Goal: Task Accomplishment & Management: Complete application form

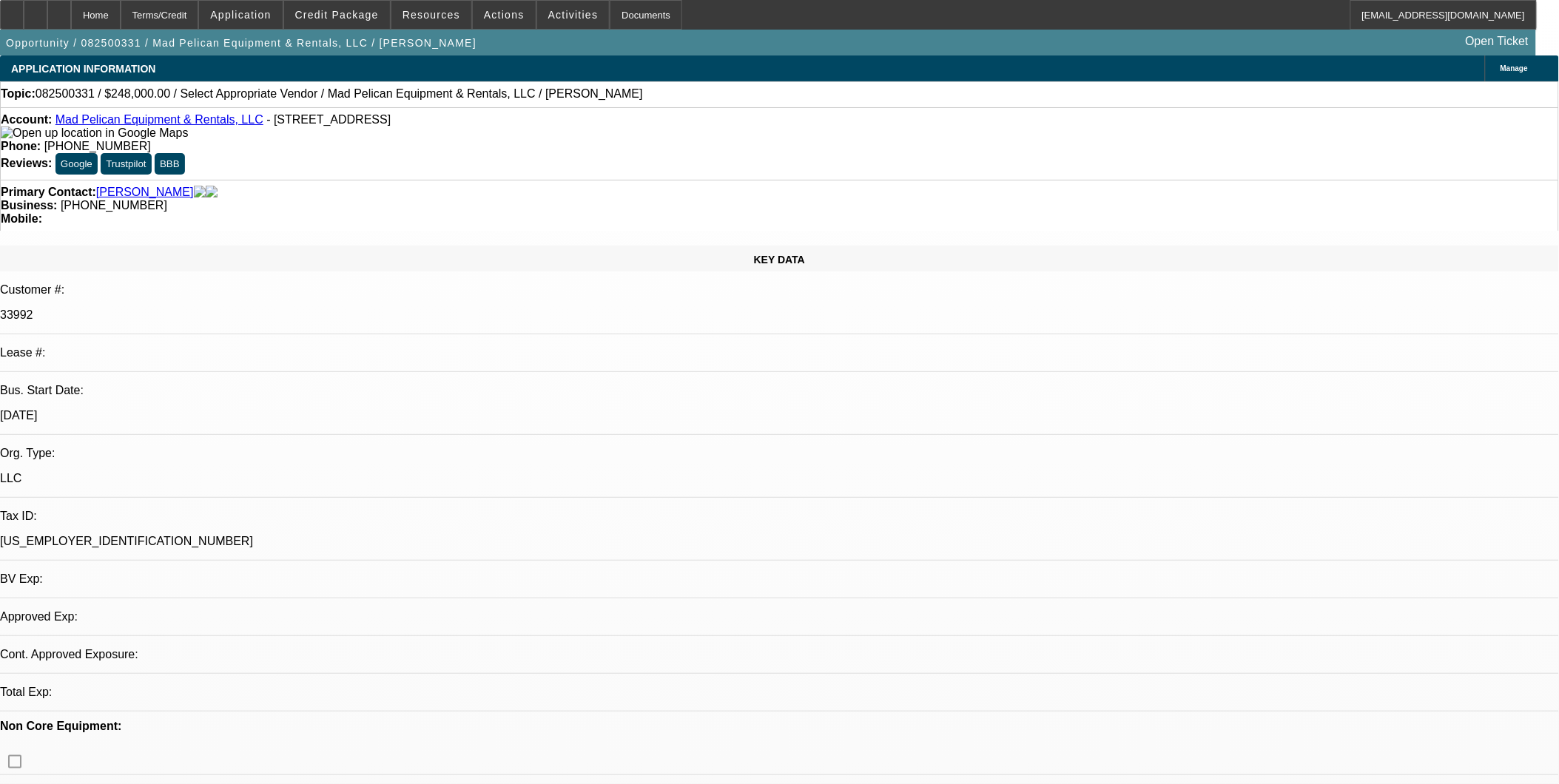
select select "0"
select select "2"
select select "0"
select select "6"
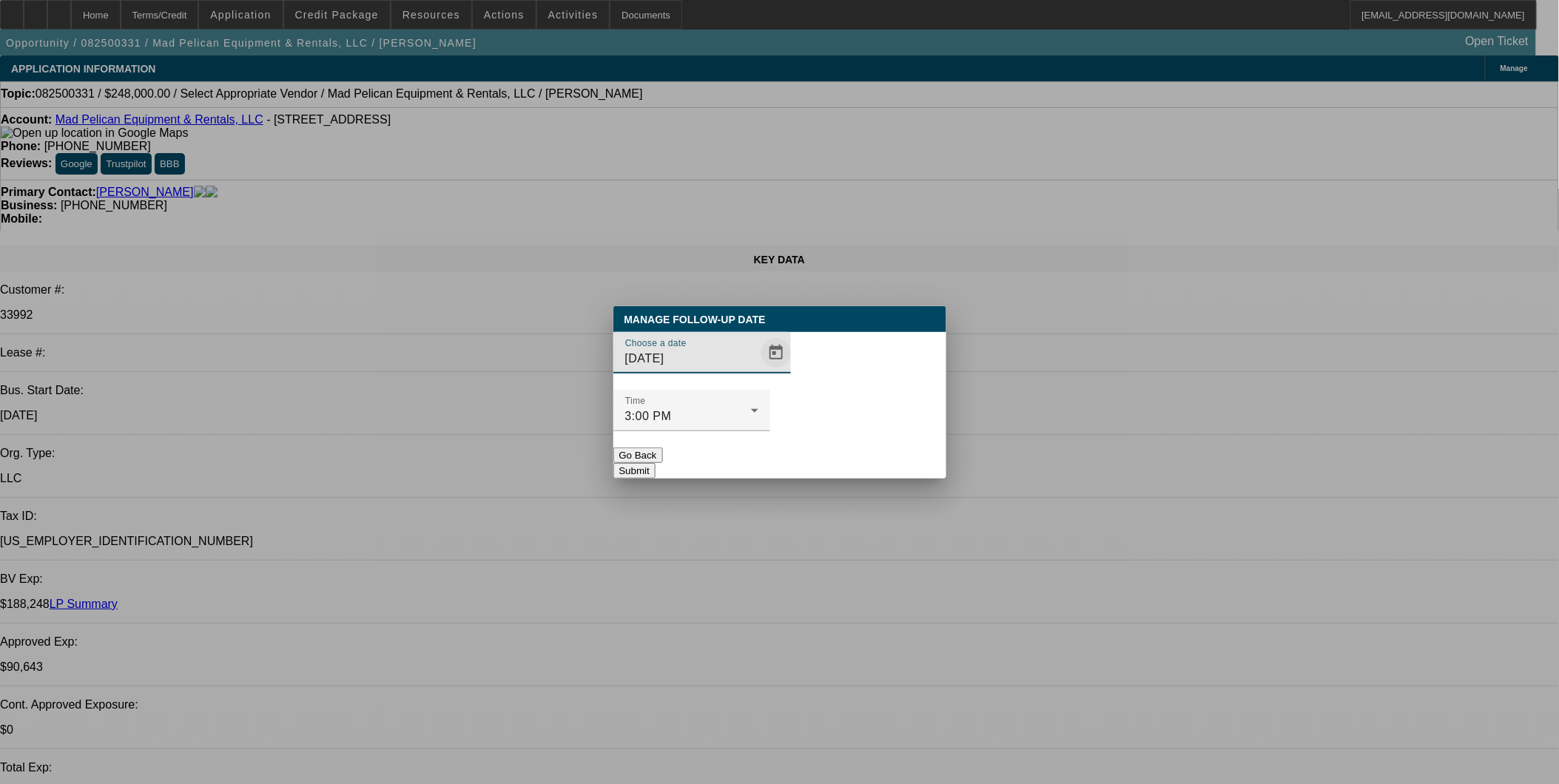
click at [758, 371] on span "Open calendar" at bounding box center [776, 353] width 36 height 36
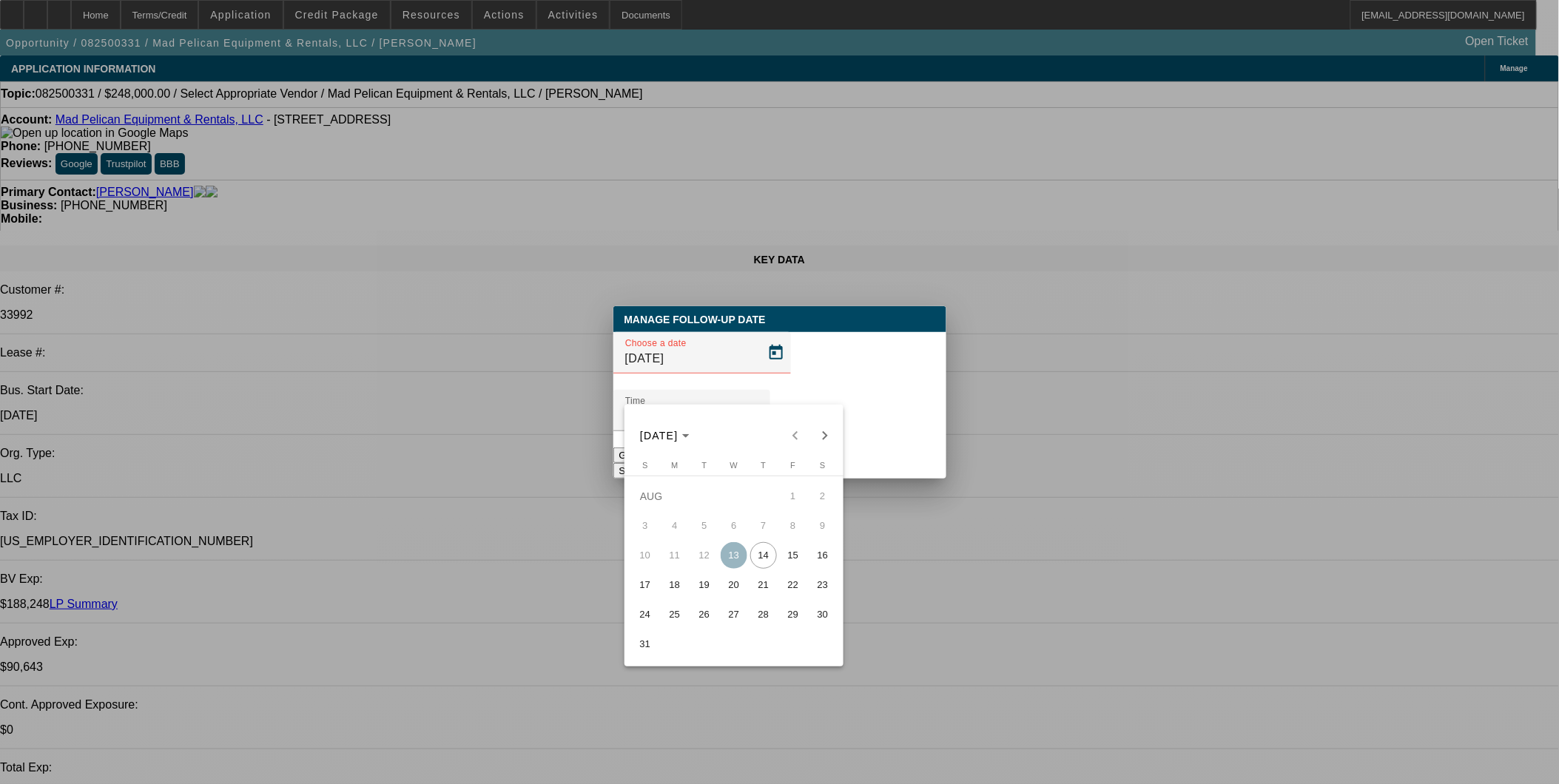
click at [796, 563] on span "15" at bounding box center [793, 555] width 27 height 27
type input "[DATE]"
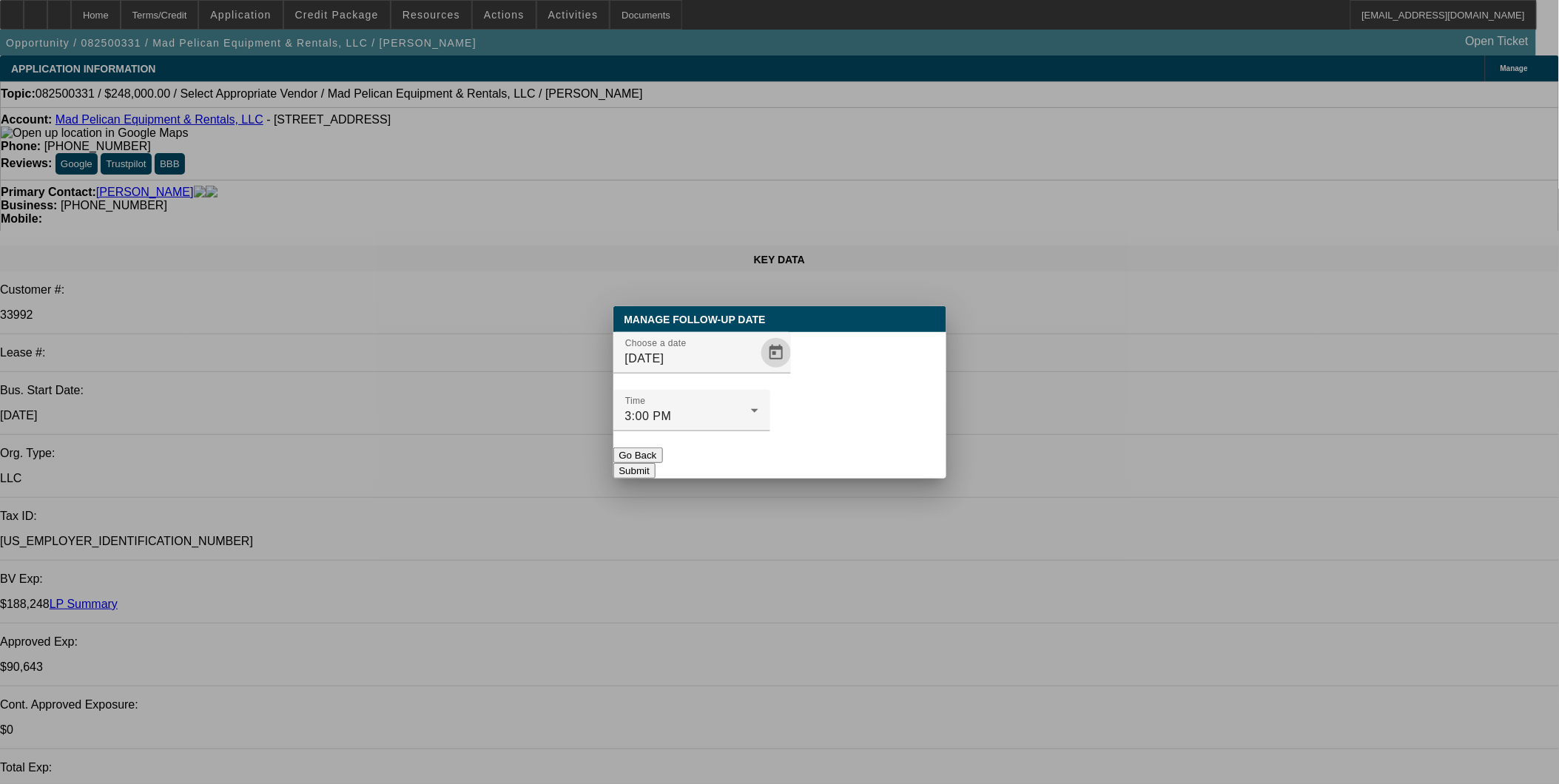
click at [655, 463] on button "Submit" at bounding box center [634, 470] width 42 height 16
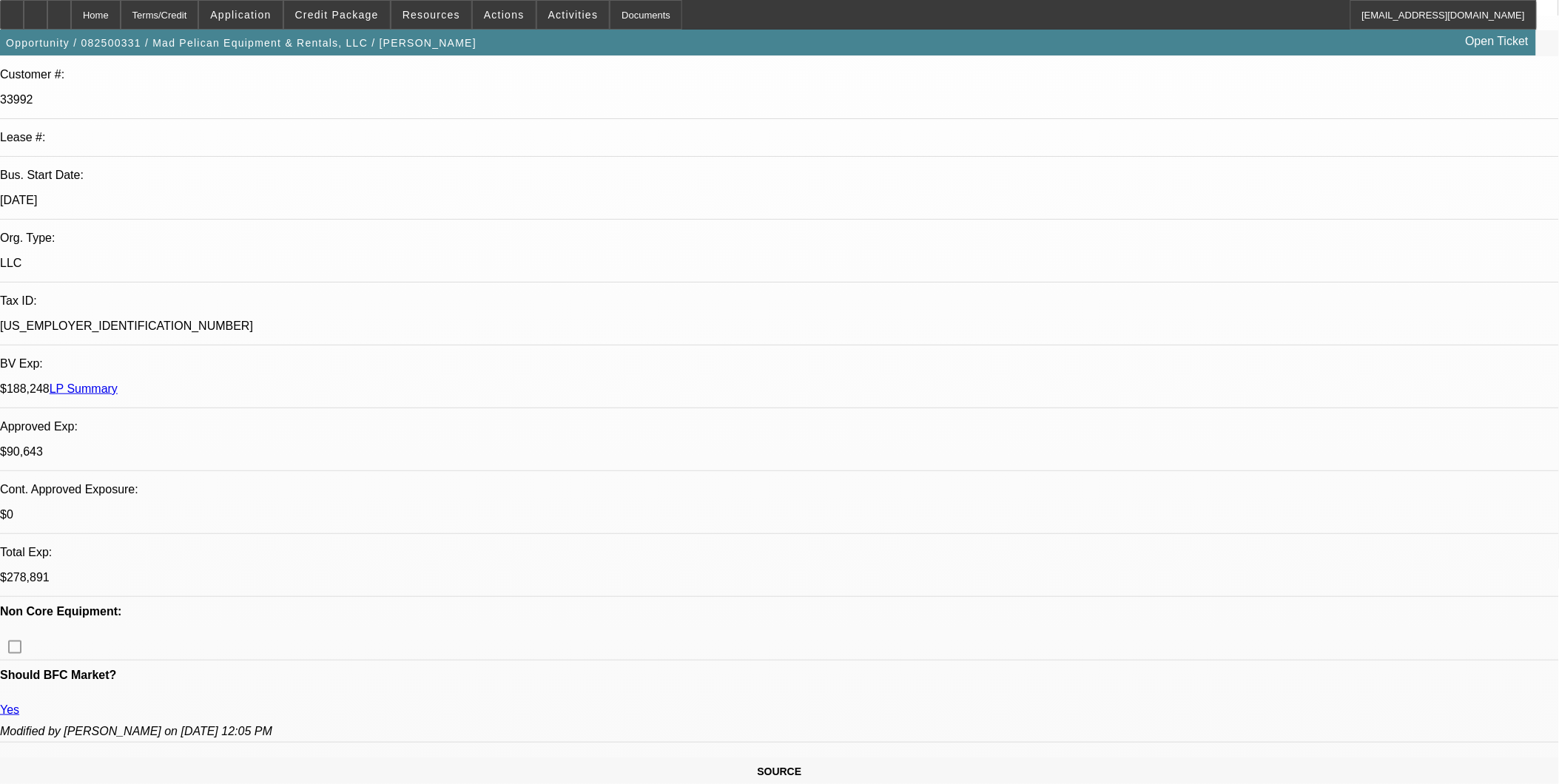
scroll to position [165, 0]
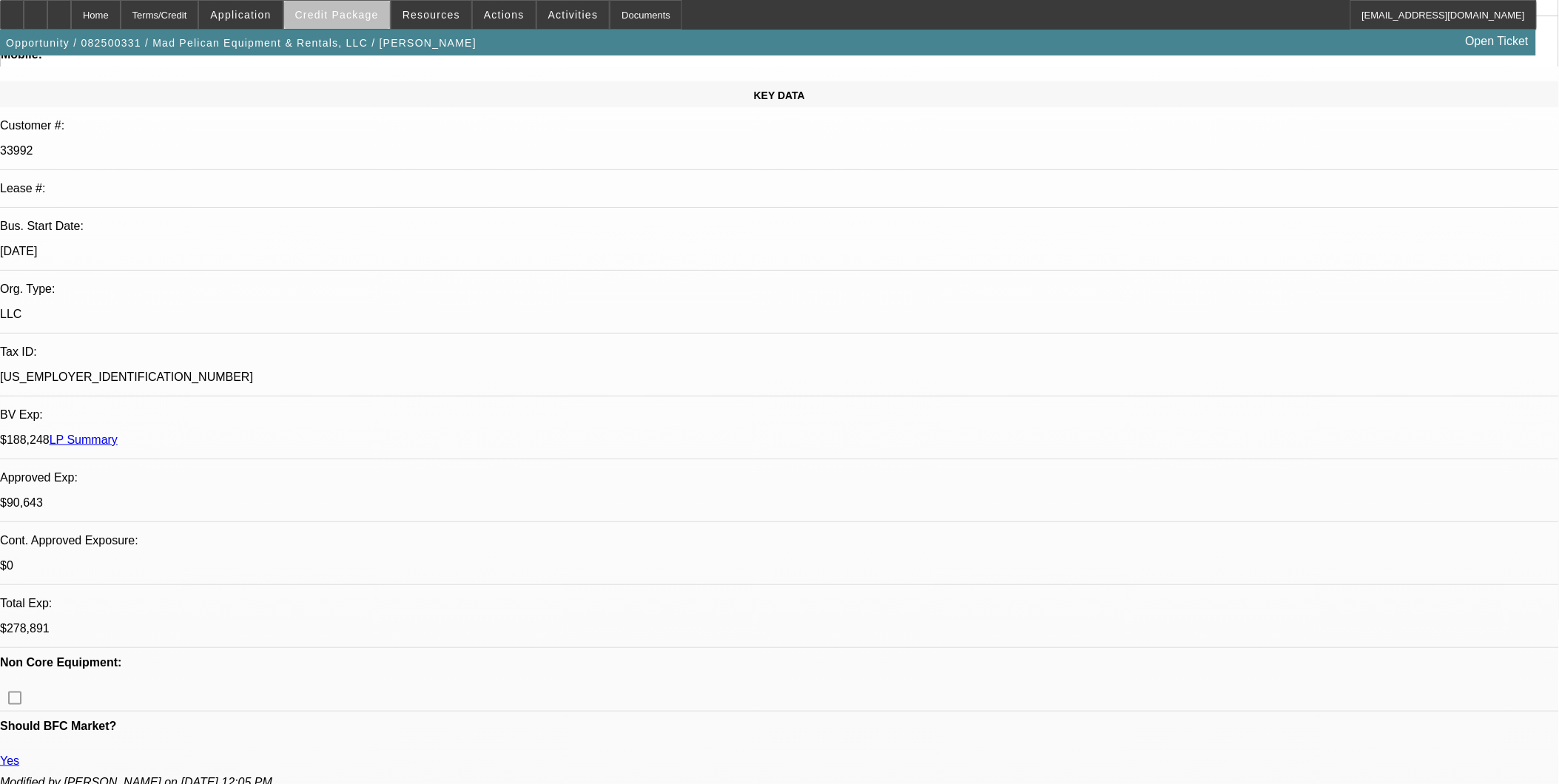
click at [390, 13] on span at bounding box center [337, 15] width 106 height 36
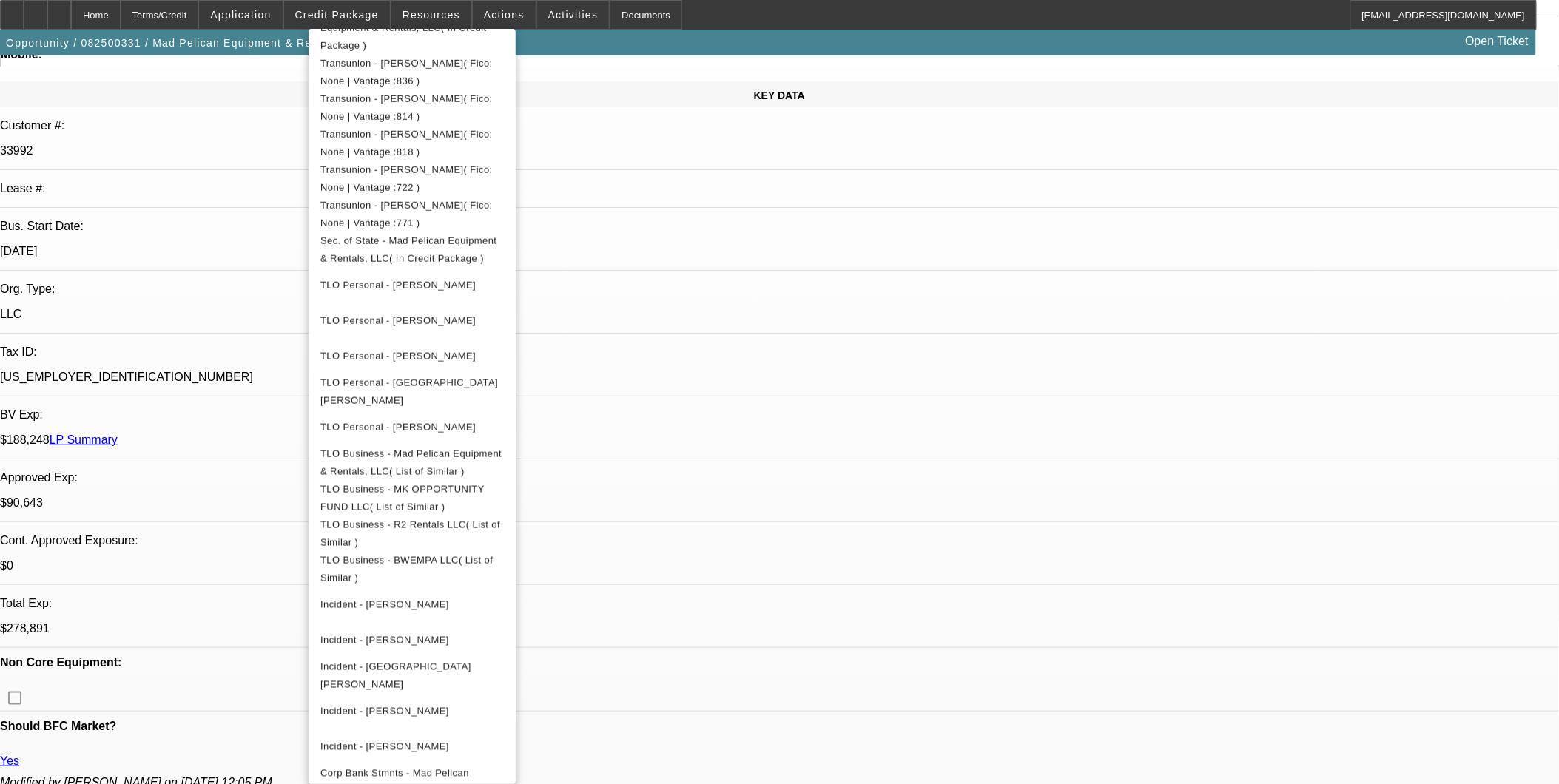
scroll to position [439, 0]
click at [1144, 605] on div at bounding box center [779, 392] width 1559 height 784
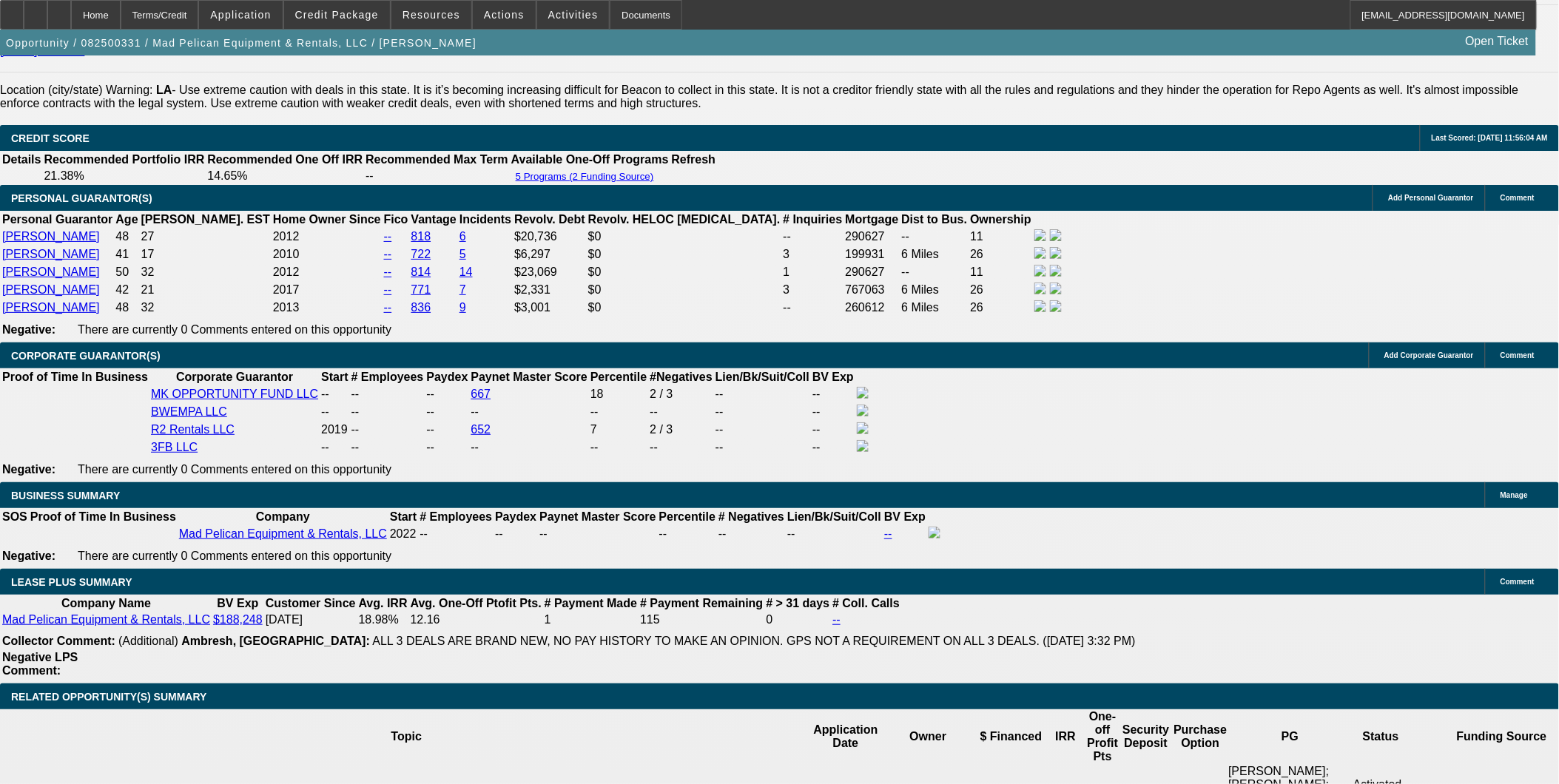
scroll to position [2301, 0]
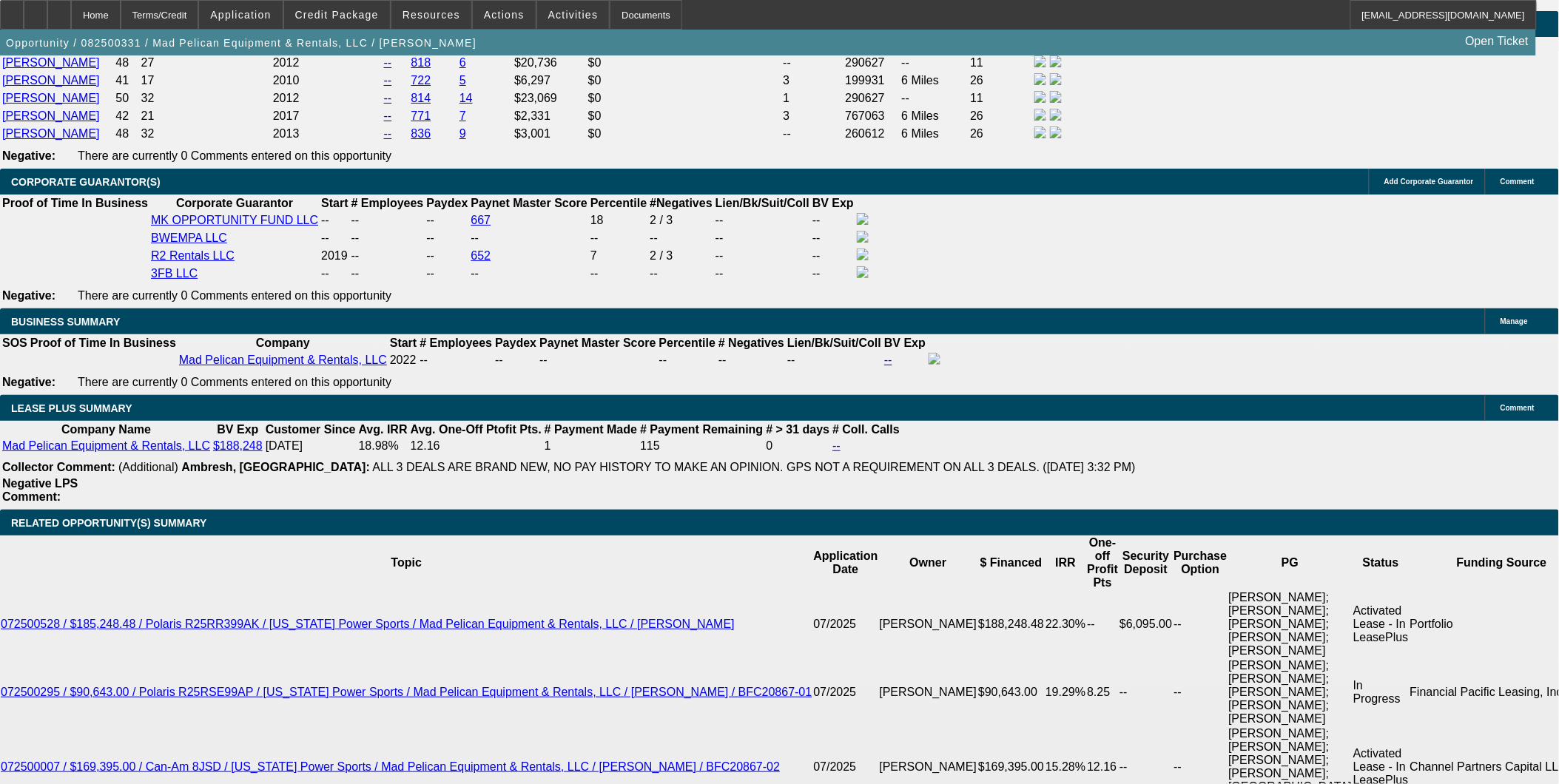
select select "0.05"
type input "$12,400.00"
type input "UNKNOWN"
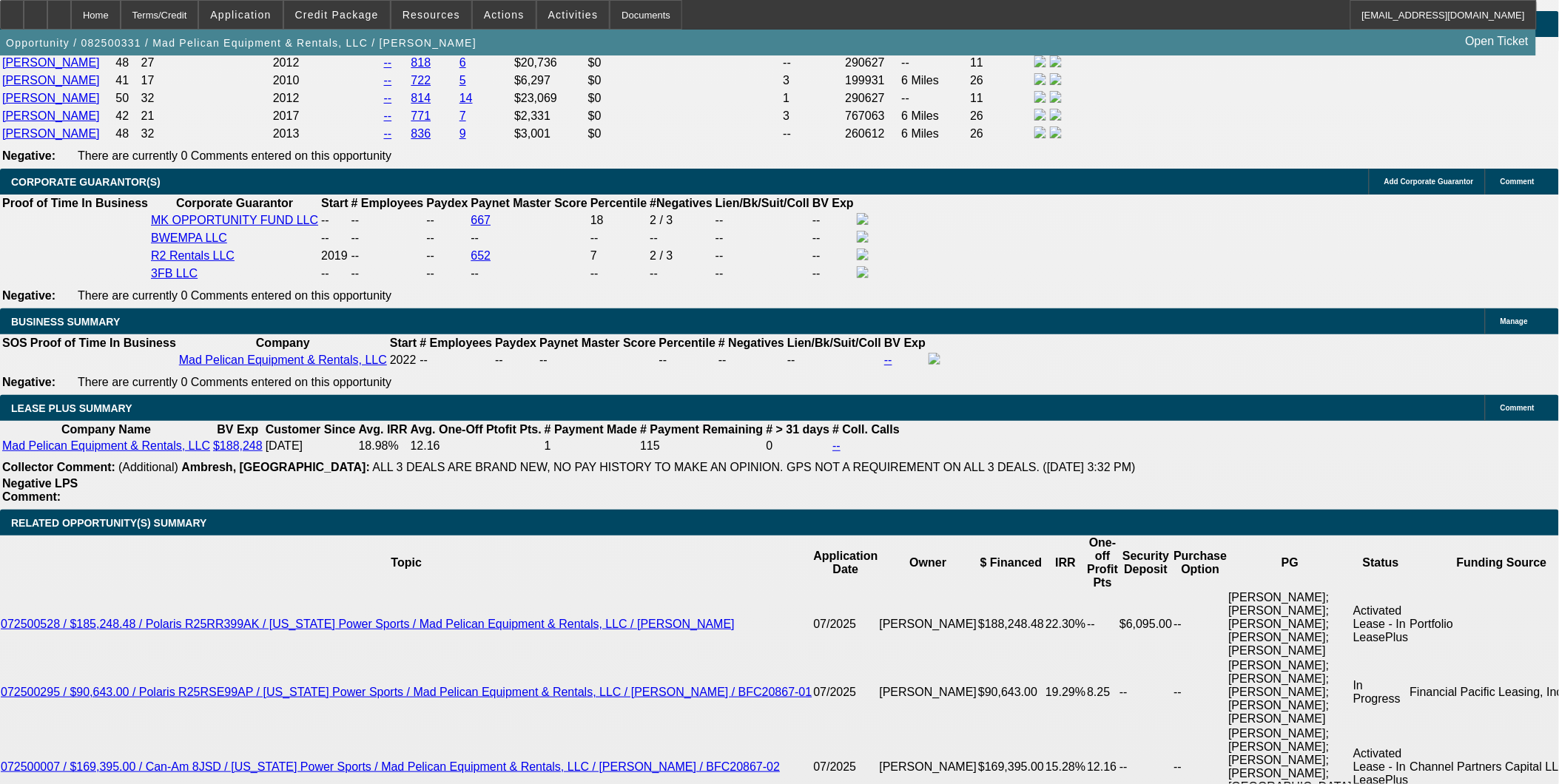
type input "$15,722.10"
type input "$7,861.05"
select select "0.1"
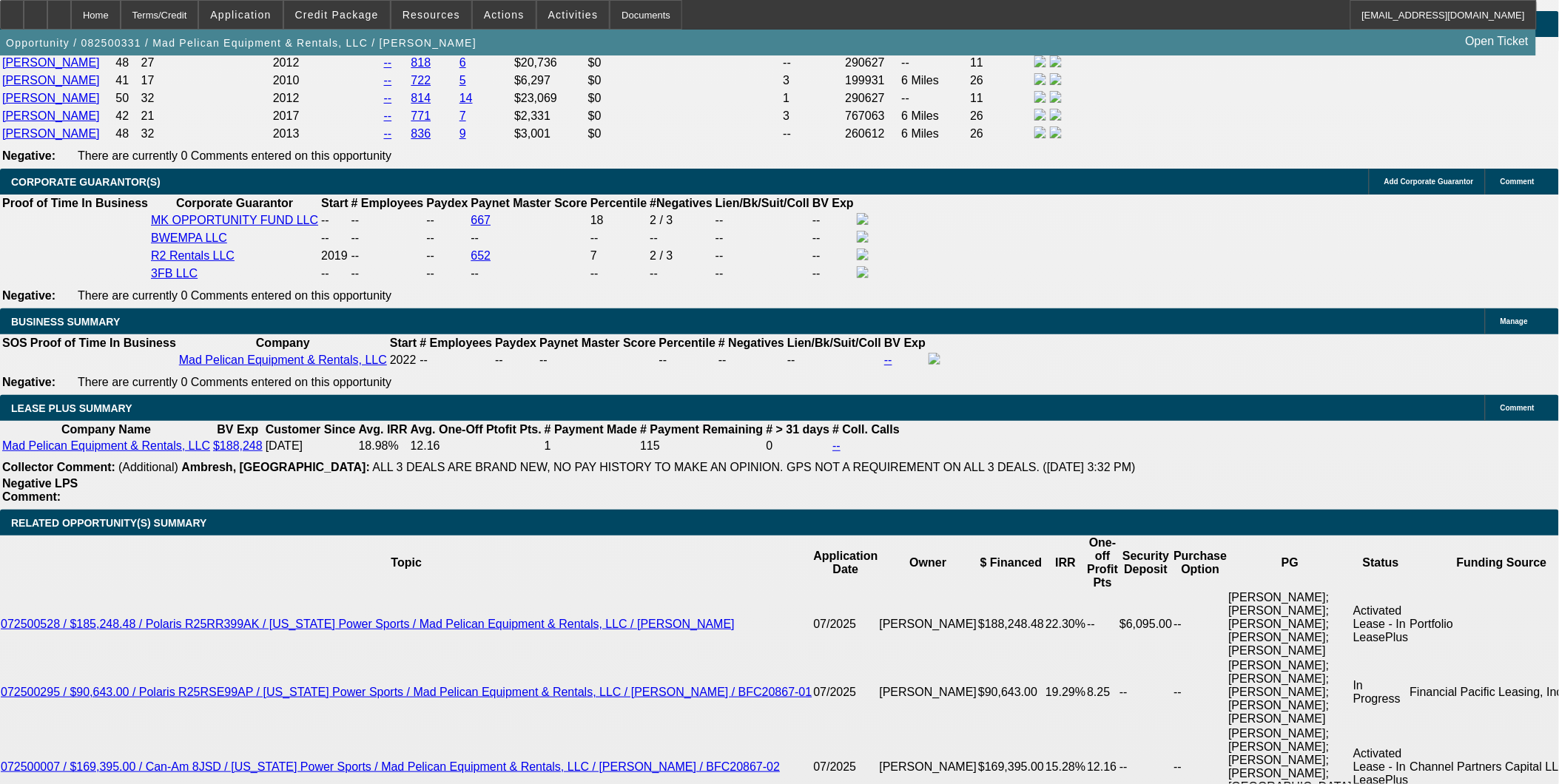
type input "$24,800.00"
type input "$14,894.62"
type input "$7,447.31"
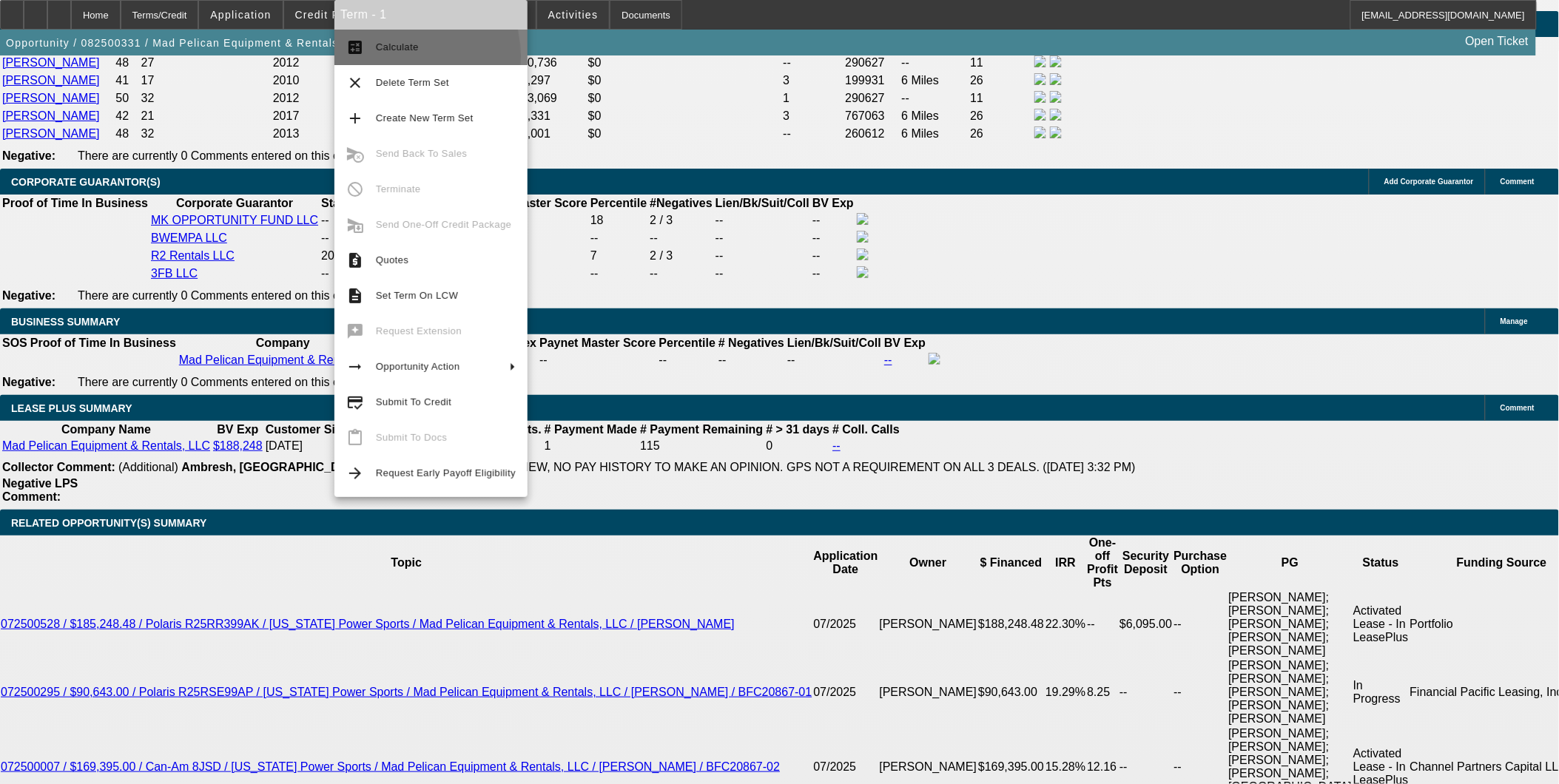
click at [392, 56] on button "calculate Calculate" at bounding box center [431, 47] width 193 height 36
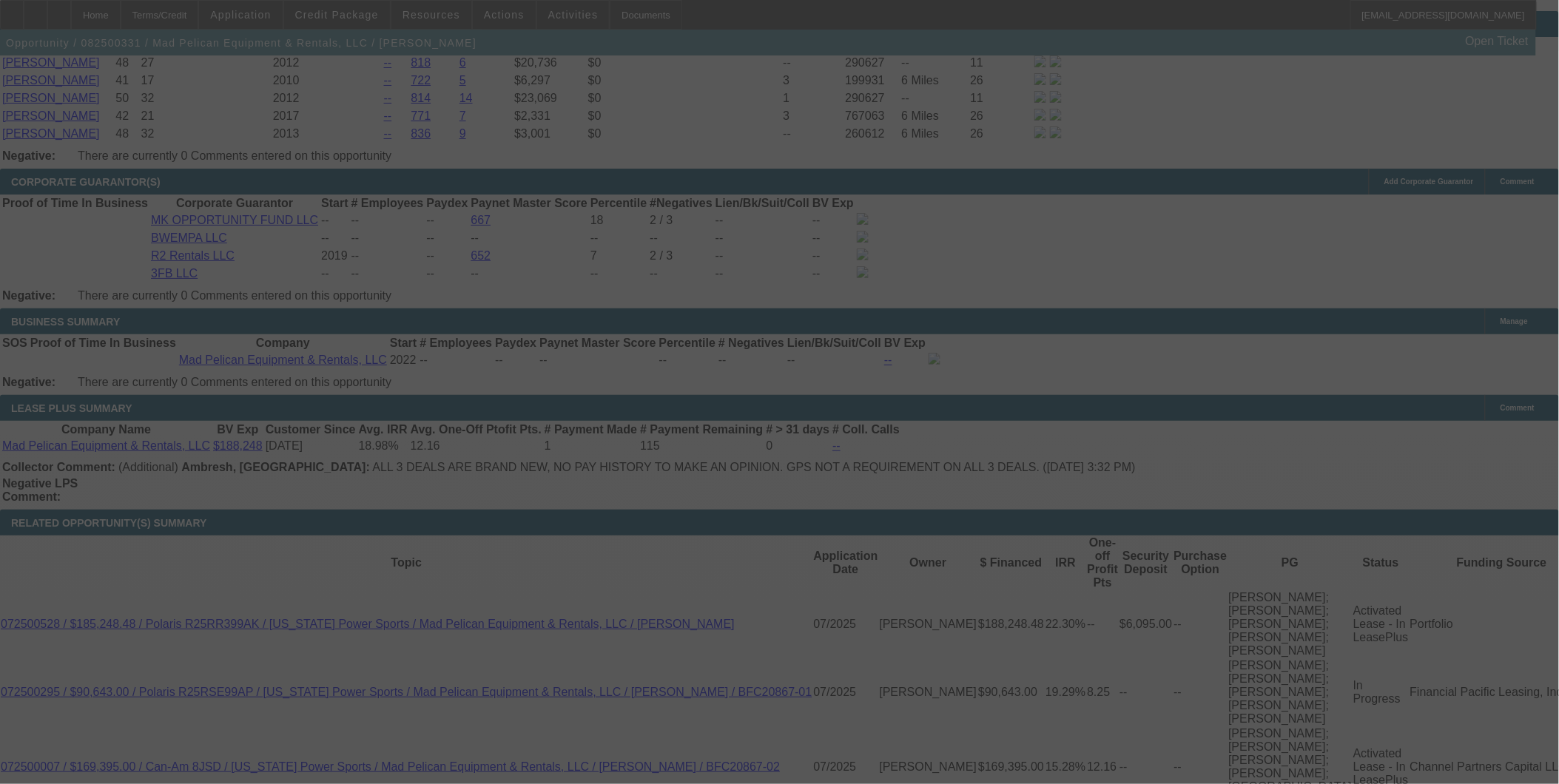
select select "0.1"
select select "2"
select select "0"
select select "6"
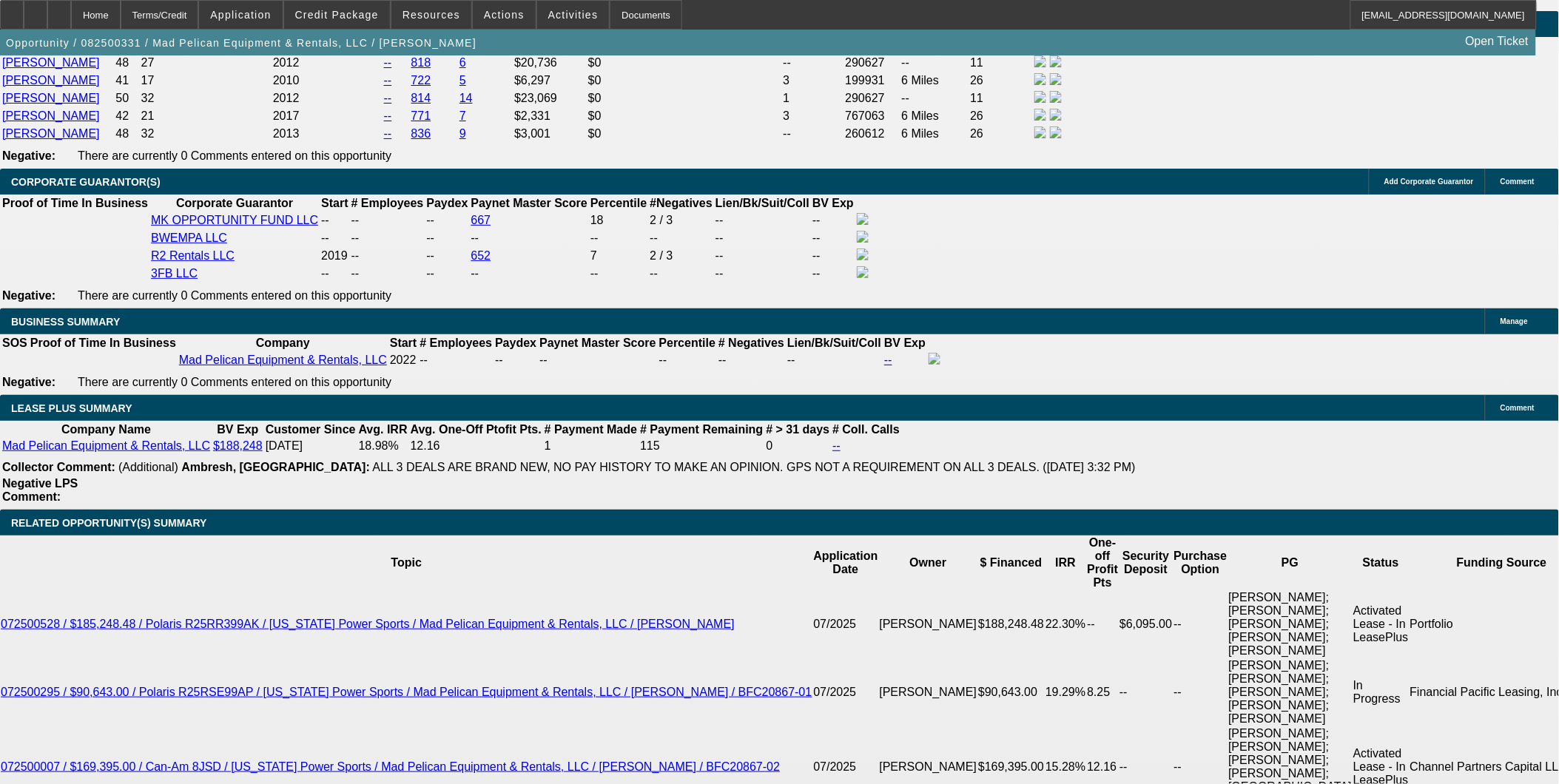
click at [1234, 577] on div "APPLICATION INFORMATION [GEOGRAPHIC_DATA] Topic: 082500331 / $248,000.00 / Sele…" at bounding box center [779, 714] width 1559 height 5919
